Goal: Transaction & Acquisition: Purchase product/service

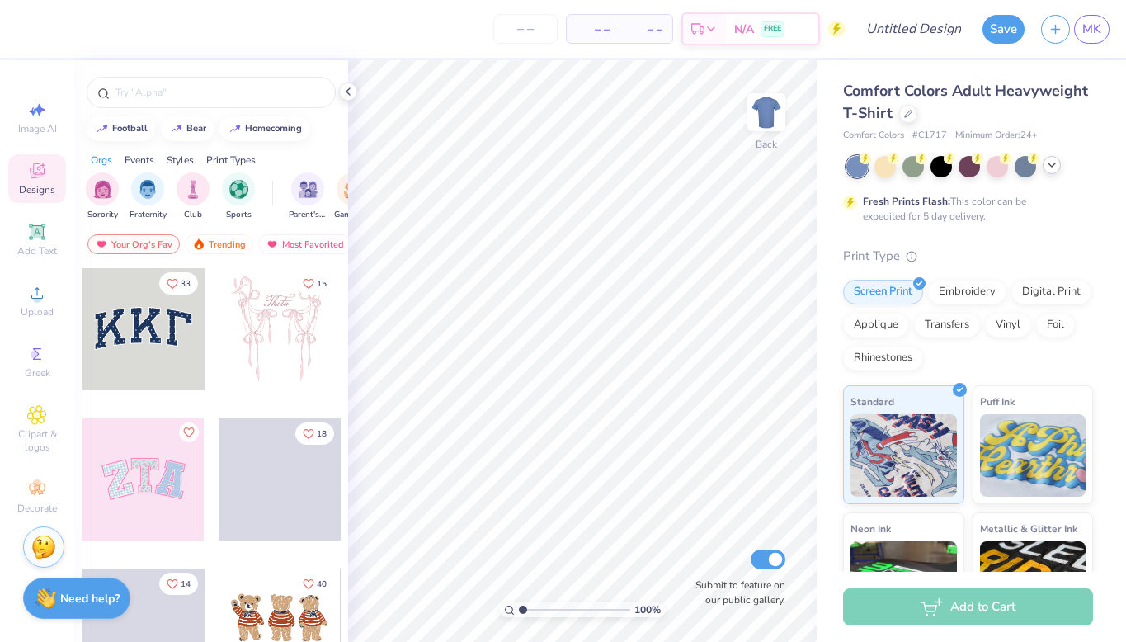
click at [1060, 166] on div at bounding box center [969, 166] width 247 height 21
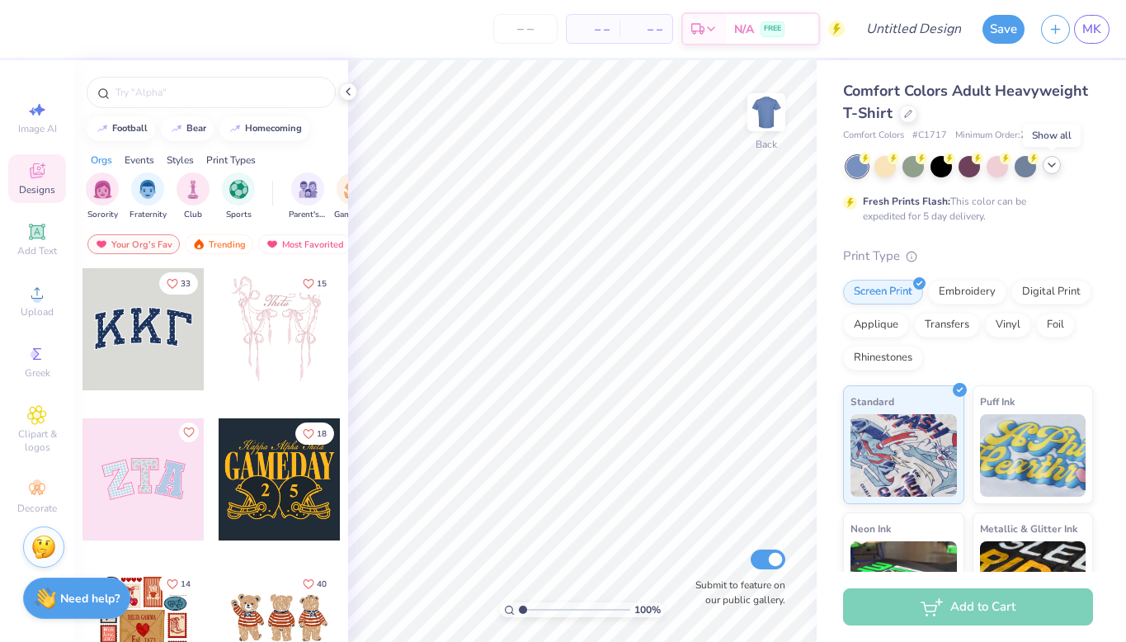
click at [1056, 166] on icon at bounding box center [1051, 164] width 13 height 13
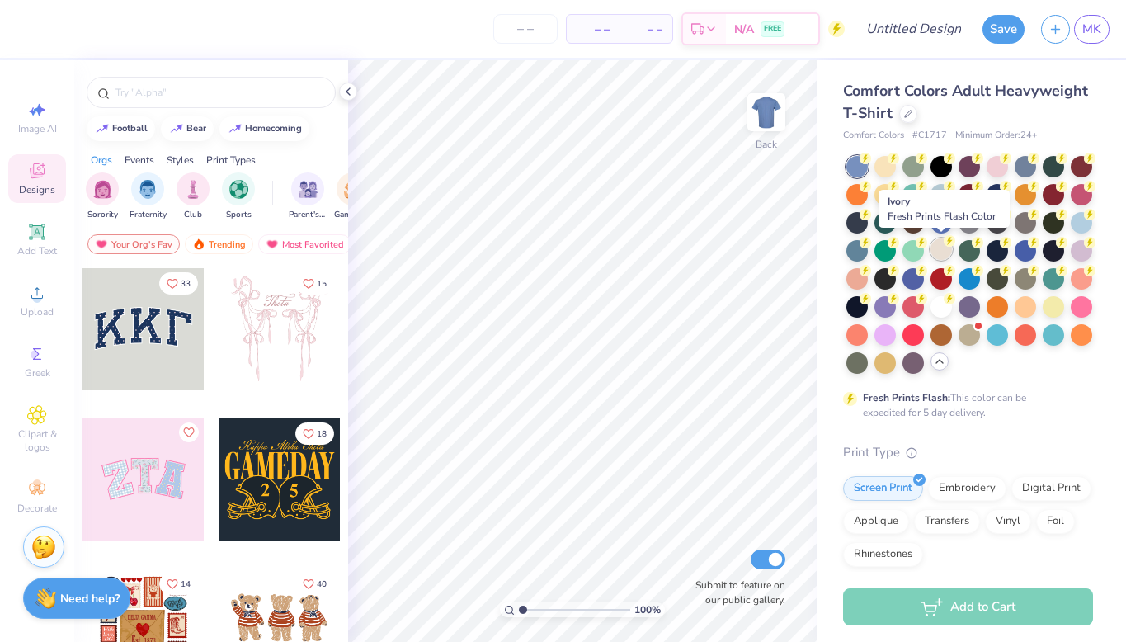
click at [936, 254] on div at bounding box center [940, 248] width 21 height 21
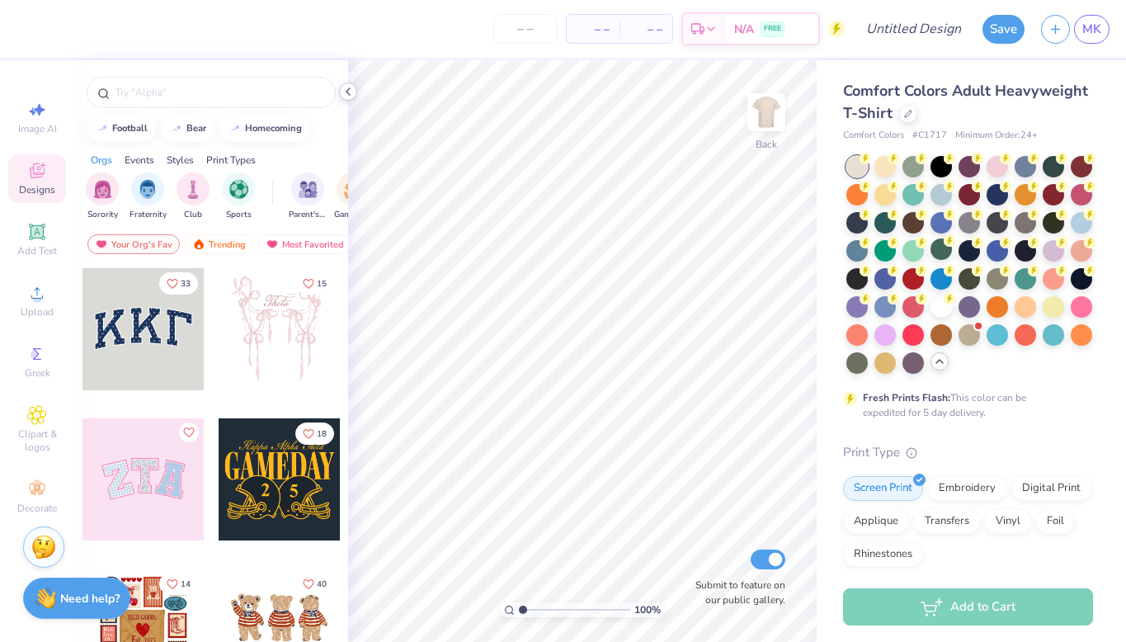
click at [351, 88] on icon at bounding box center [347, 91] width 13 height 13
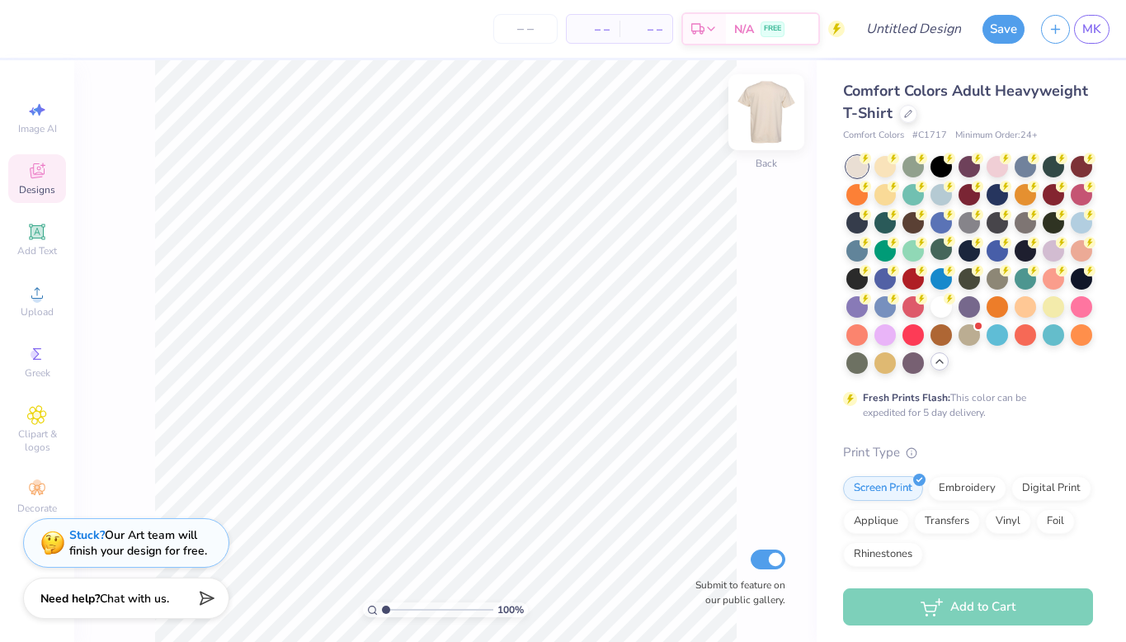
click at [758, 123] on img at bounding box center [766, 112] width 66 height 66
click at [27, 304] on div "Upload" at bounding box center [37, 300] width 58 height 49
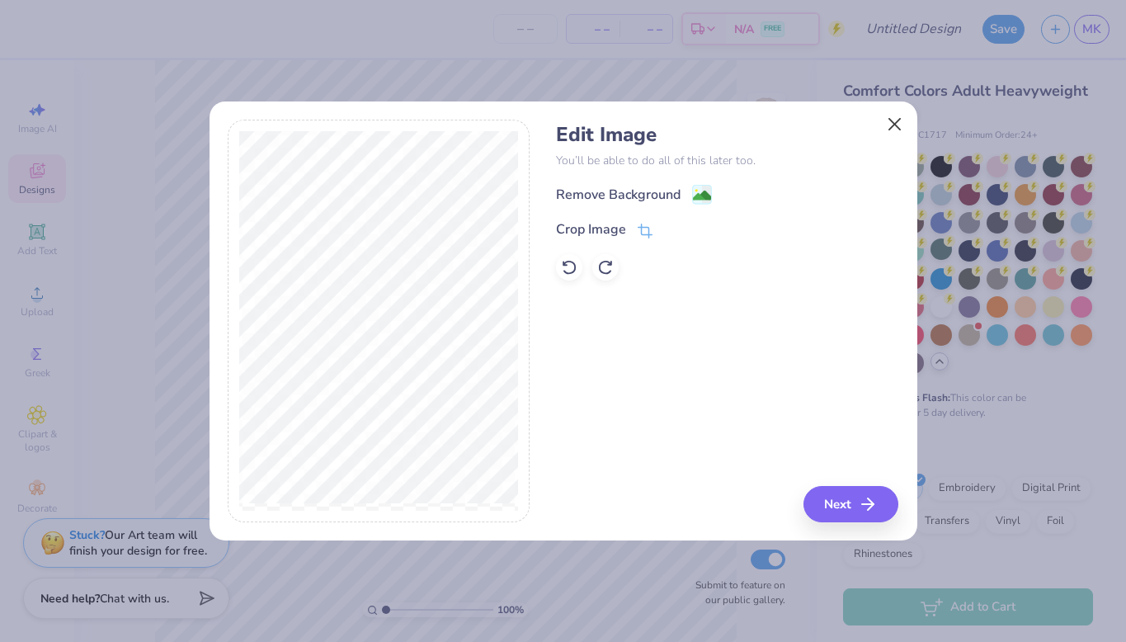
click at [896, 125] on button "Close" at bounding box center [893, 123] width 31 height 31
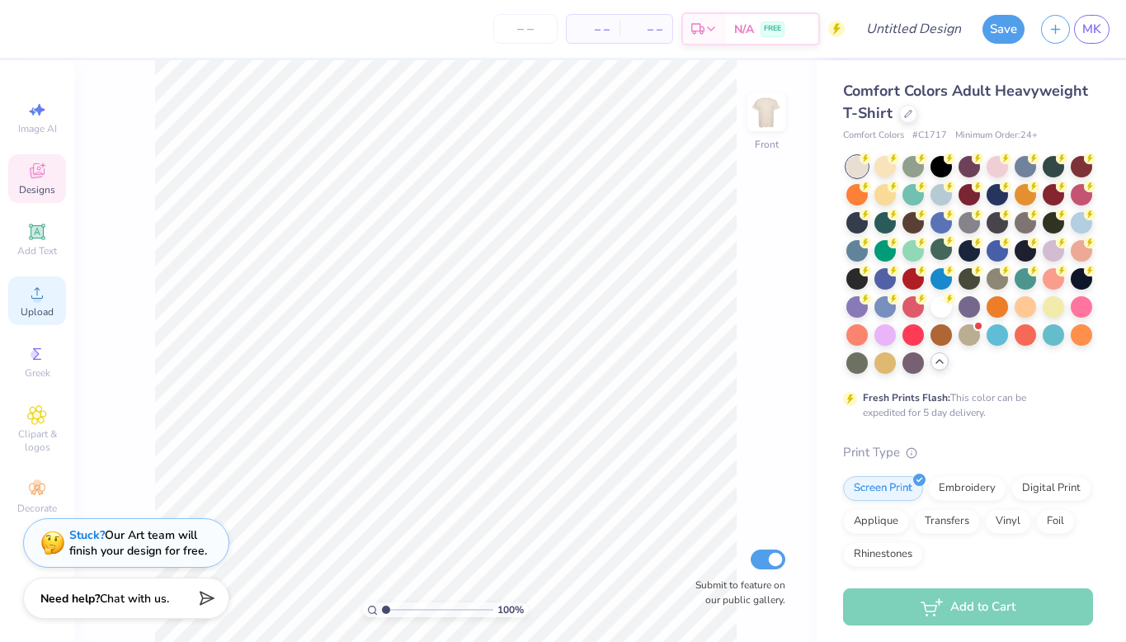
click at [39, 308] on span "Upload" at bounding box center [37, 311] width 33 height 13
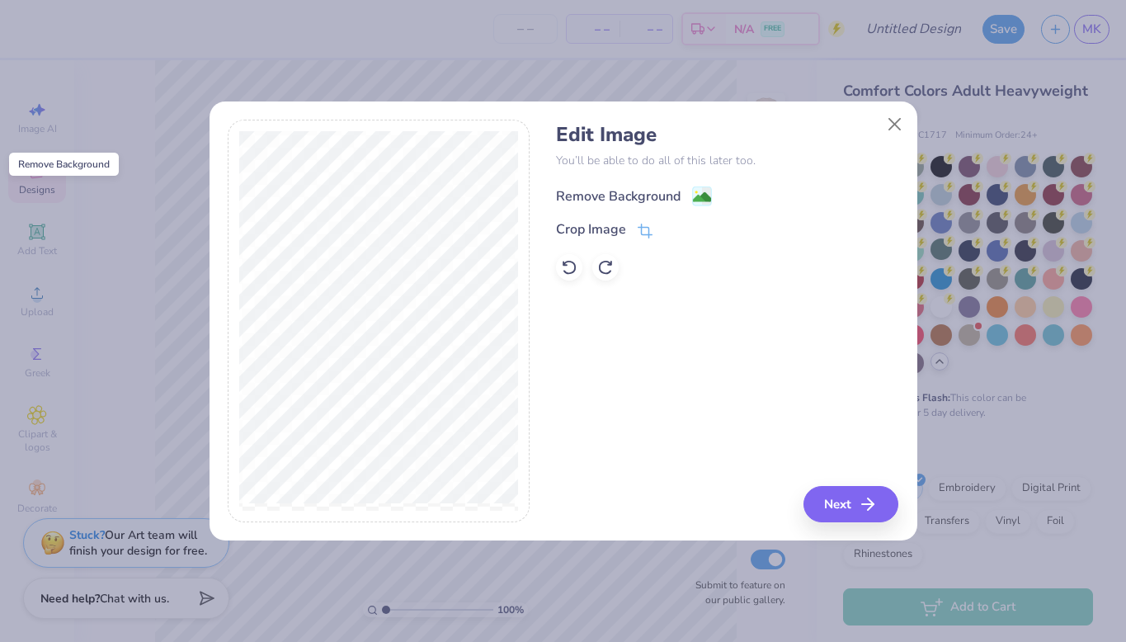
click at [702, 195] on image at bounding box center [702, 197] width 18 height 18
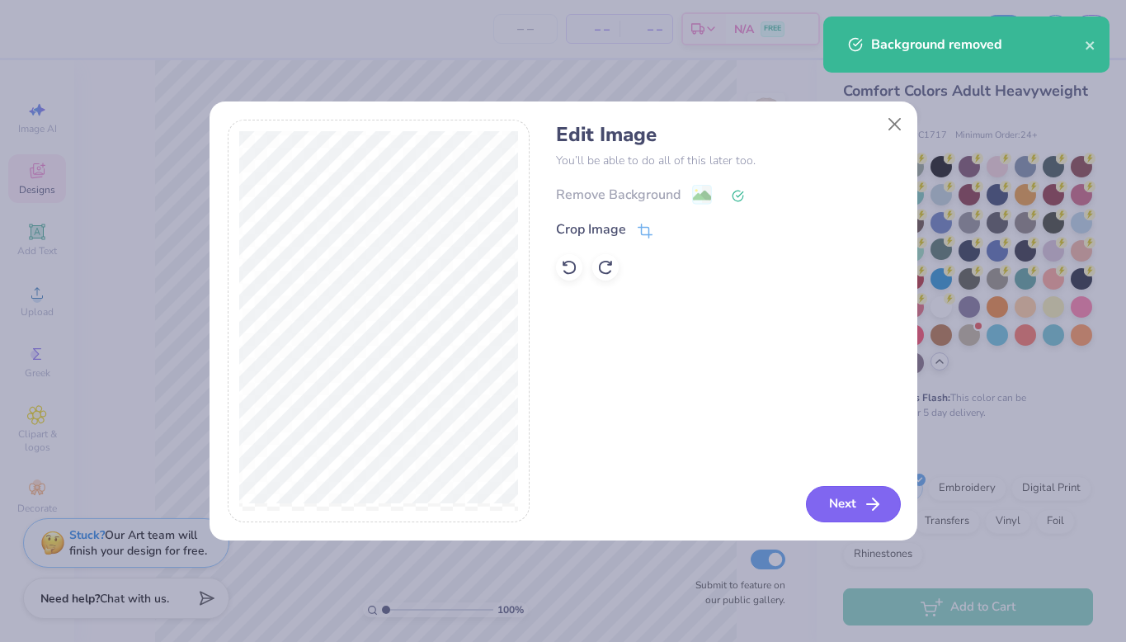
click at [847, 506] on button "Next" at bounding box center [853, 504] width 95 height 36
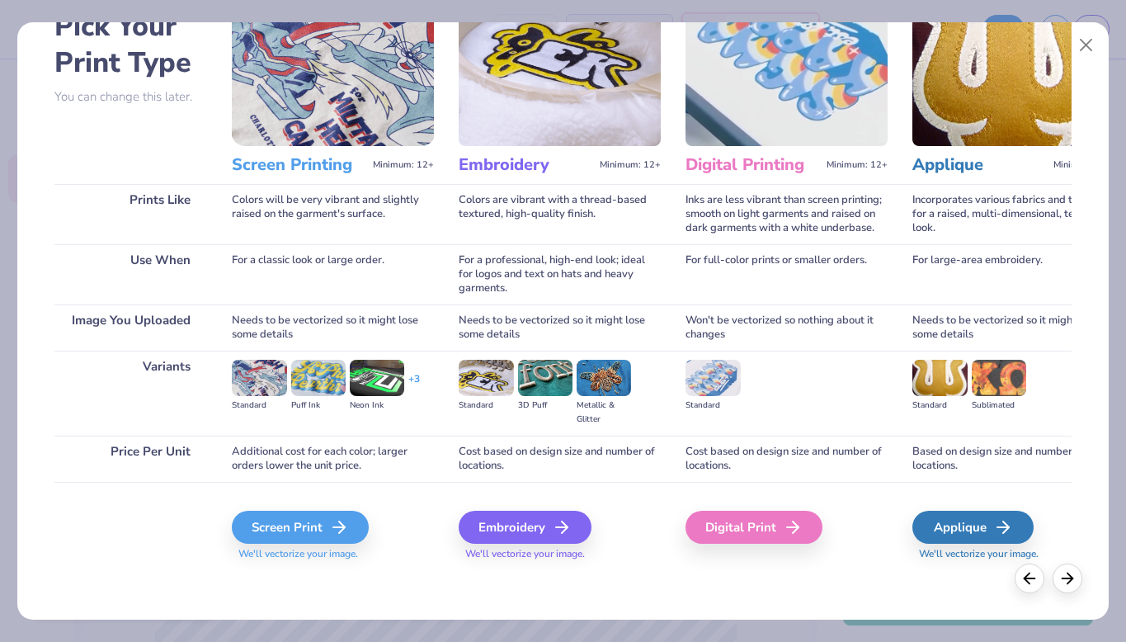
scroll to position [98, 0]
click at [302, 533] on div "Screen Print" at bounding box center [302, 526] width 137 height 33
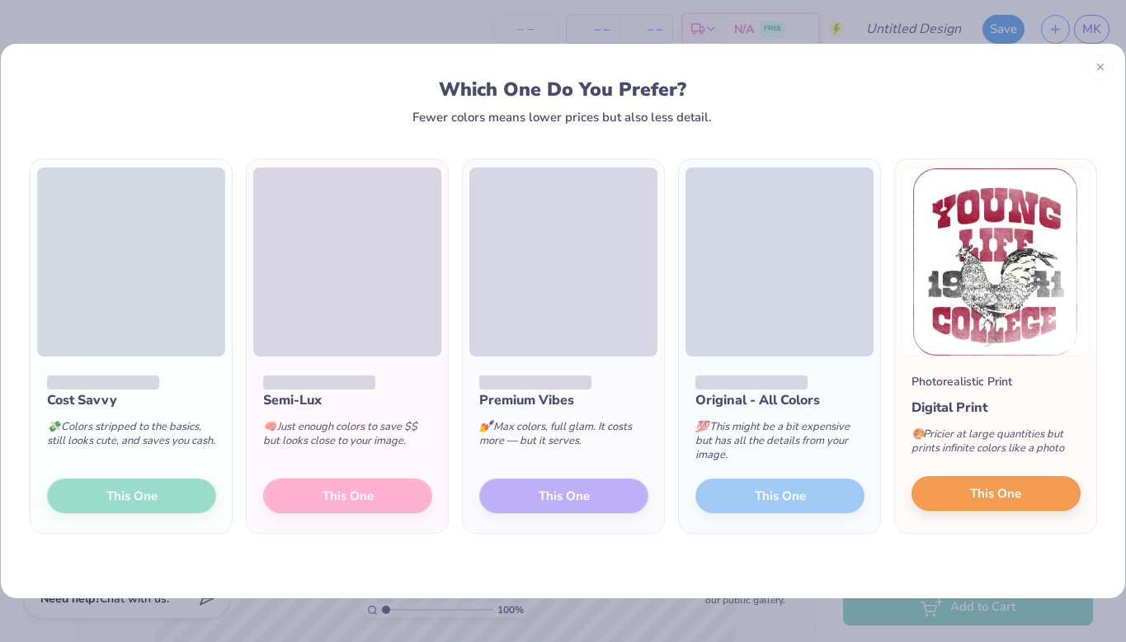
click at [968, 486] on button "This One" at bounding box center [995, 493] width 169 height 35
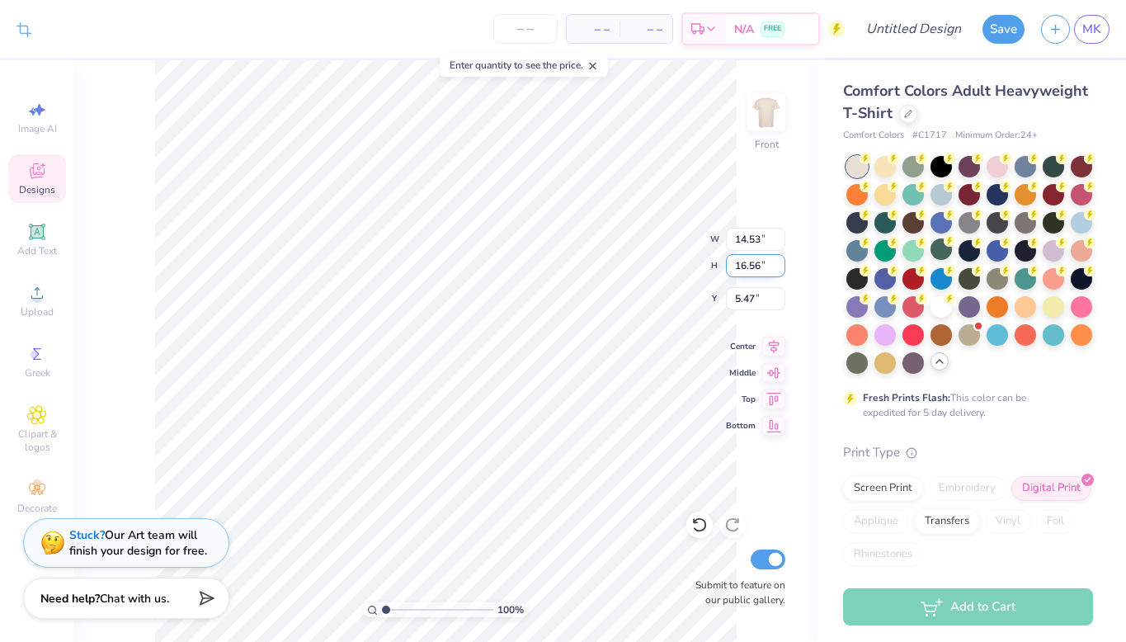
type input "12.78"
type input "14.56"
type input "3.00"
click at [936, 305] on div at bounding box center [940, 304] width 21 height 21
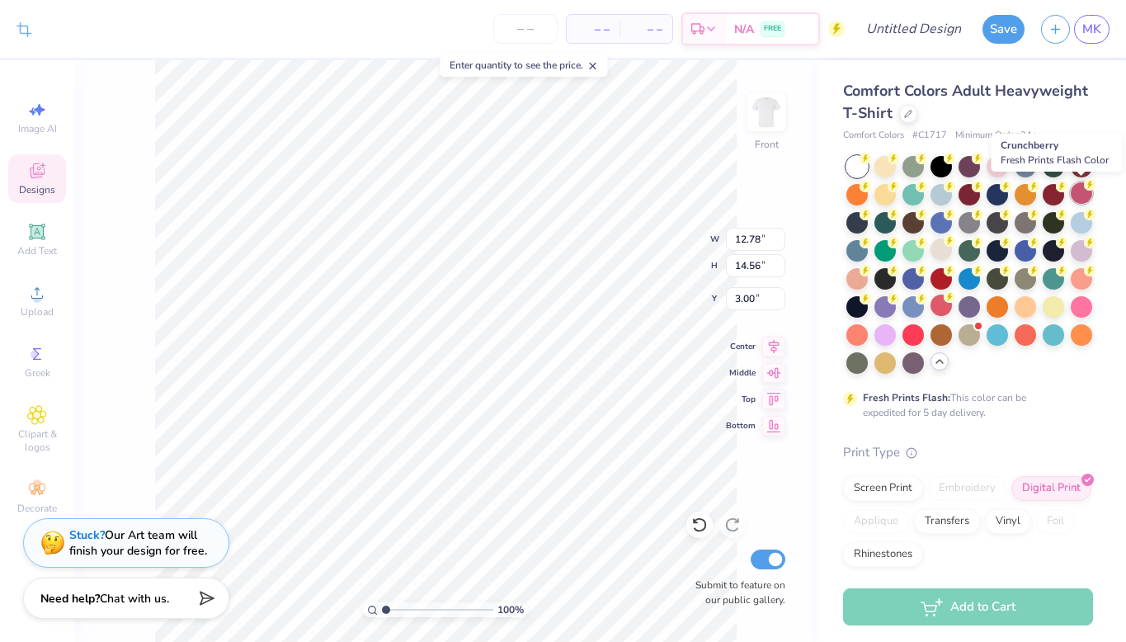
click at [1082, 195] on div at bounding box center [1080, 192] width 21 height 21
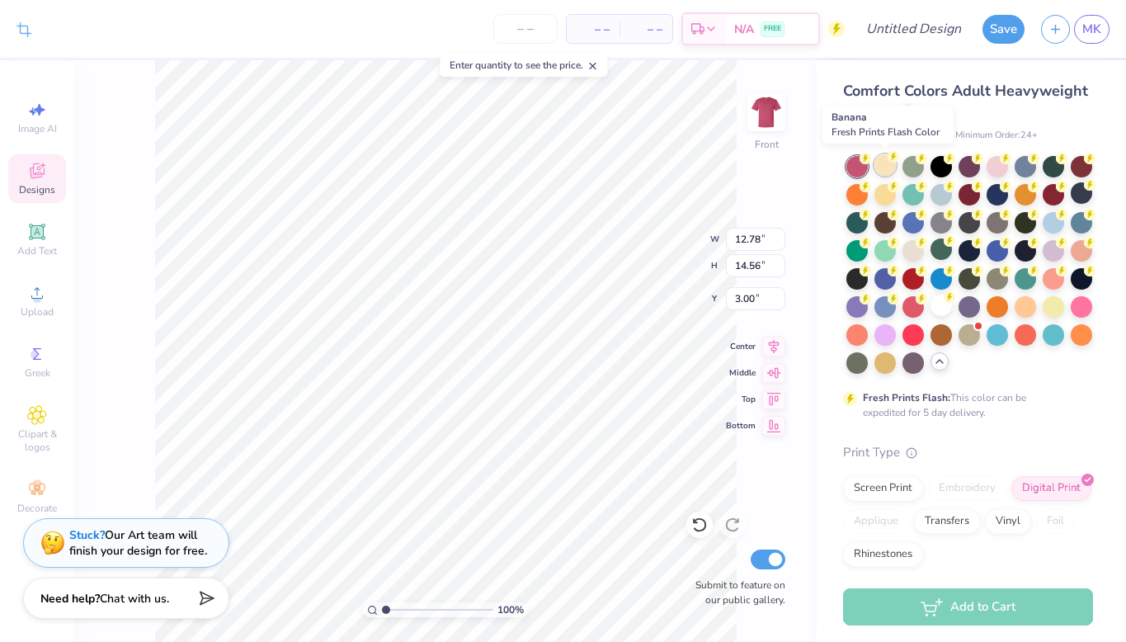
click at [892, 163] on div at bounding box center [884, 164] width 21 height 21
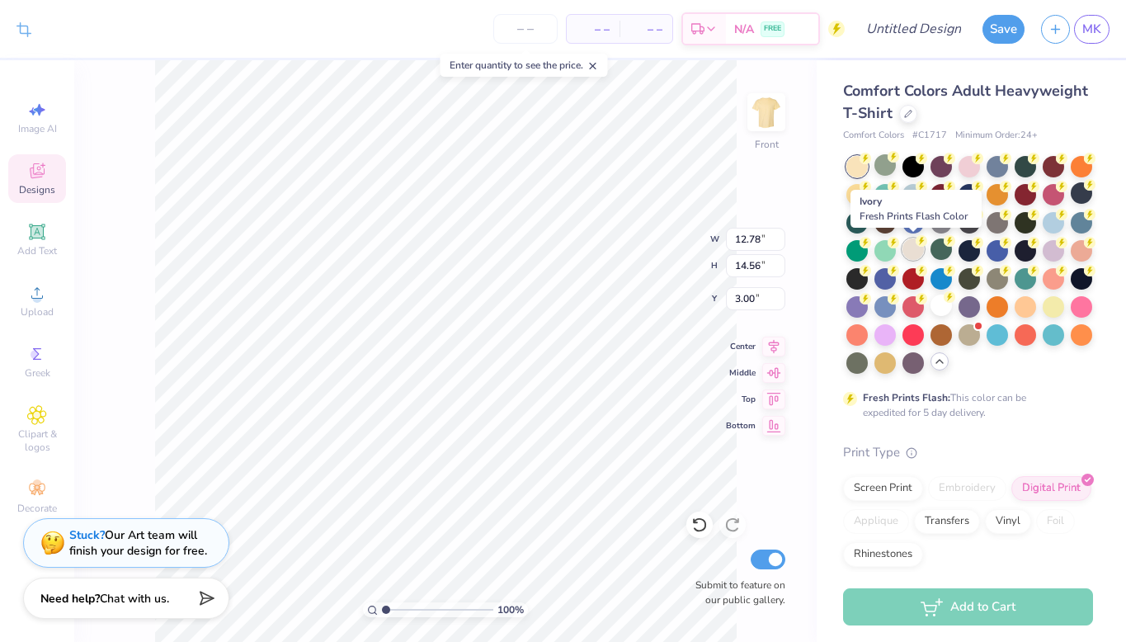
click at [918, 256] on div at bounding box center [912, 248] width 21 height 21
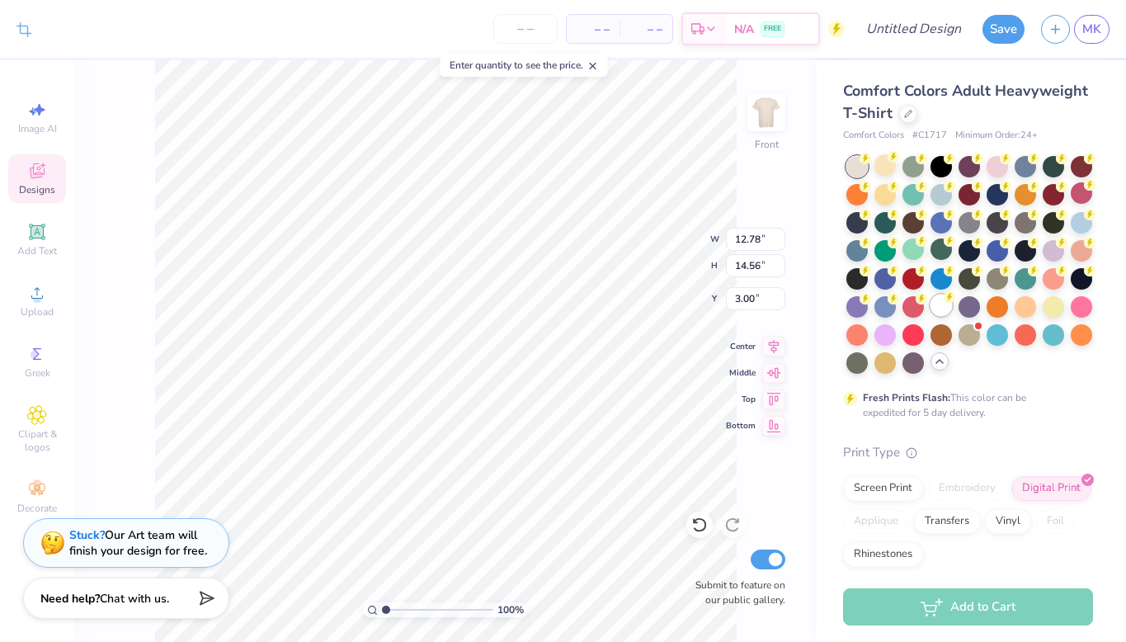
click at [934, 304] on div at bounding box center [940, 304] width 21 height 21
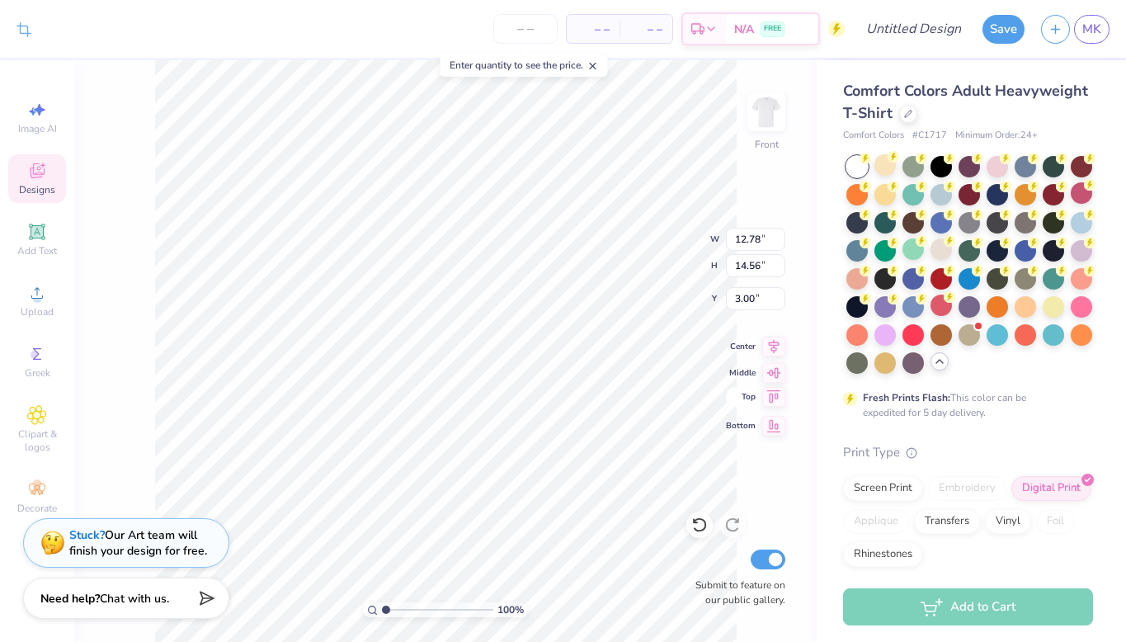
type input "13.89"
type input "15.83"
type input "3.22"
type input "3.00"
type input "12.82"
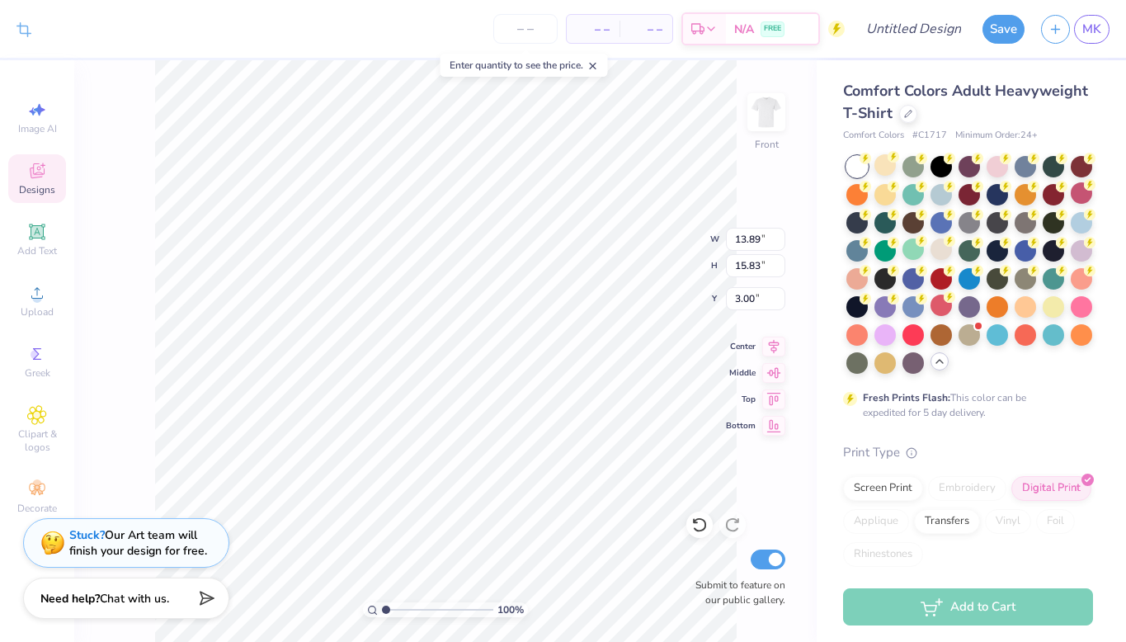
type input "14.61"
type input "3.00"
click at [766, 107] on div "100 % Front W 12.82 12.82 " H 14.61 14.61 " Y 3.00 3.00 " Center Middle Top Bot…" at bounding box center [445, 350] width 742 height 581
type input "4.75"
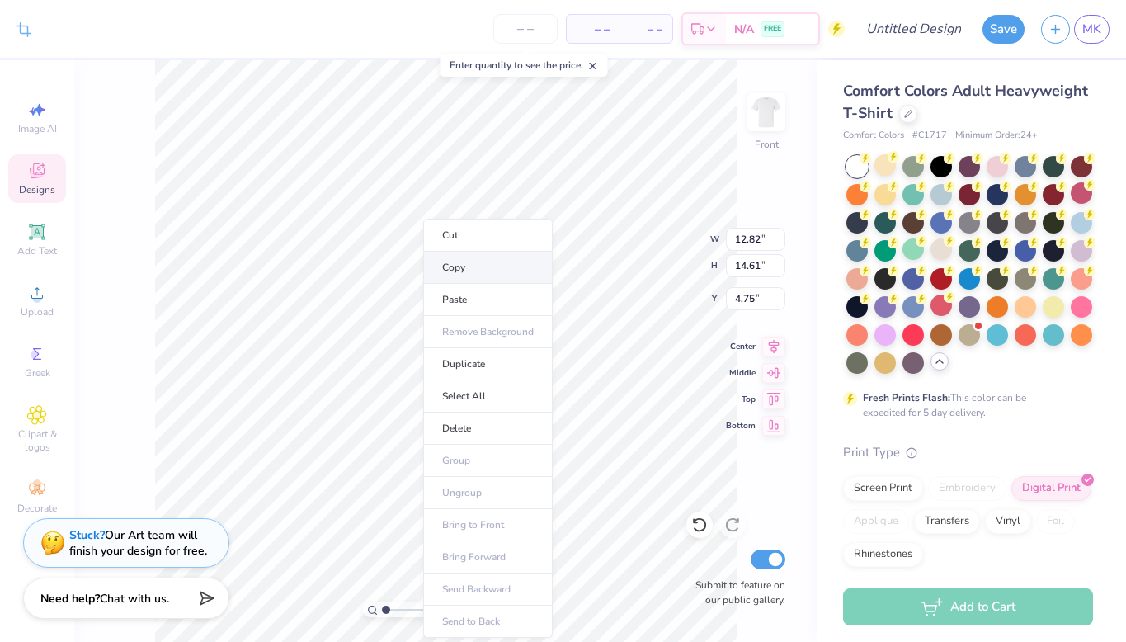
click at [469, 272] on li "Copy" at bounding box center [487, 268] width 129 height 32
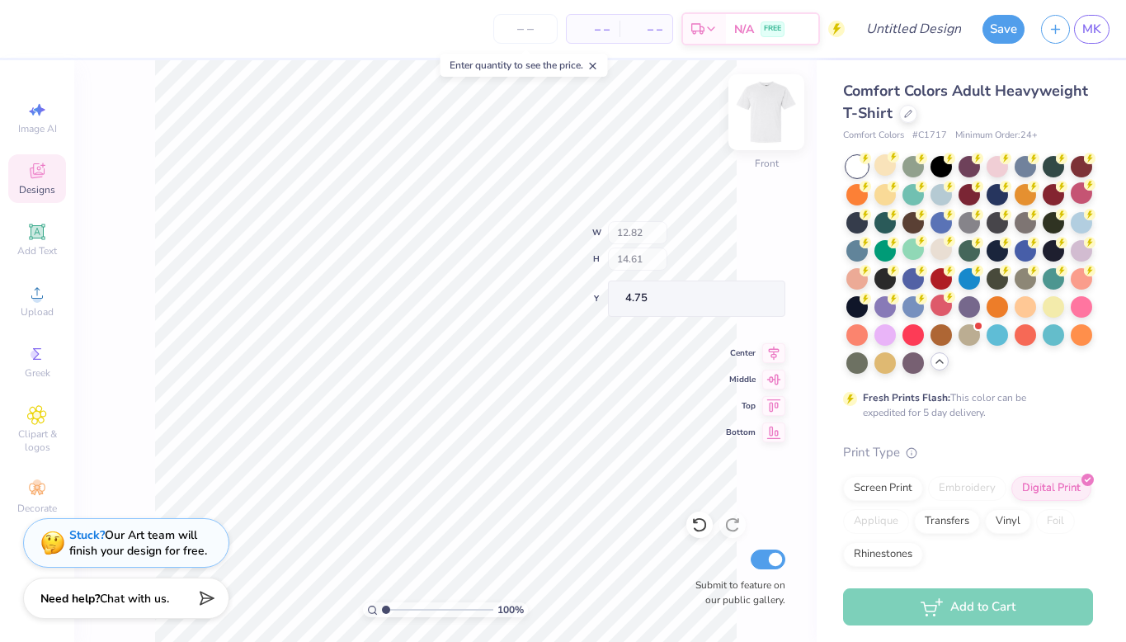
click at [783, 111] on div at bounding box center [766, 112] width 76 height 76
type input "1.94"
click at [764, 116] on img at bounding box center [766, 112] width 66 height 66
type input "3.00"
click at [909, 111] on icon at bounding box center [908, 112] width 8 height 8
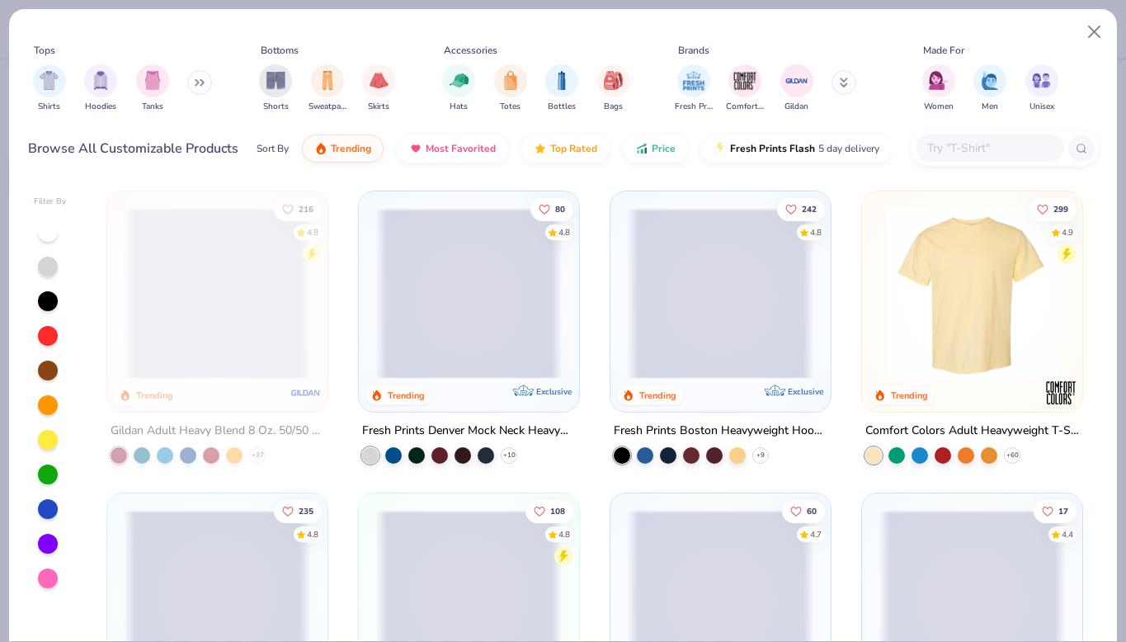
scroll to position [45, 0]
